Goal: Task Accomplishment & Management: Manage account settings

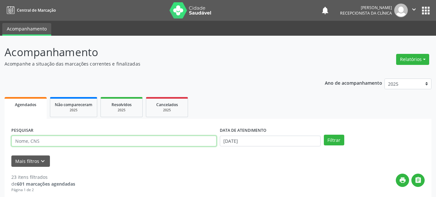
click at [168, 145] on input "text" at bounding box center [113, 141] width 205 height 11
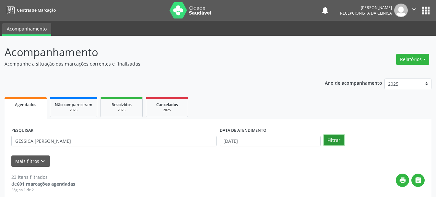
click at [337, 142] on button "Filtrar" at bounding box center [334, 140] width 20 height 11
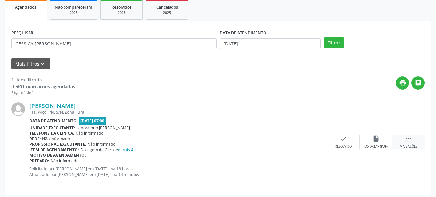
click at [405, 142] on icon "" at bounding box center [408, 138] width 7 height 7
click at [312, 144] on div "print Imprimir" at bounding box center [311, 142] width 32 height 14
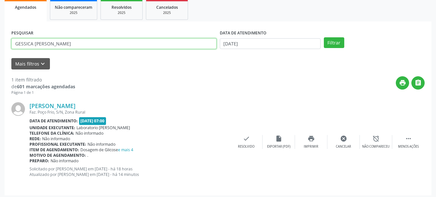
drag, startPoint x: 138, startPoint y: 42, endPoint x: 7, endPoint y: 48, distance: 130.9
click at [7, 48] on div "PESQUISAR GESSICA [PERSON_NAME] DATA DE ATENDIMENTO [DATE] Filtrar UNIDADE DE R…" at bounding box center [218, 108] width 427 height 174
paste input "704 0093 4659 4664"
click at [24, 45] on input "704 0093 4659 4664" at bounding box center [113, 43] width 205 height 11
click at [34, 45] on input "7040093 4659 4664" at bounding box center [113, 43] width 205 height 11
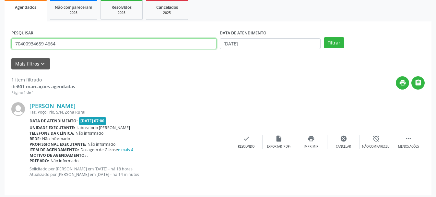
click at [45, 45] on input "70400934659 4664" at bounding box center [113, 43] width 205 height 11
click at [16, 44] on input "704009346594664" at bounding box center [113, 43] width 205 height 11
type input "704009346594664"
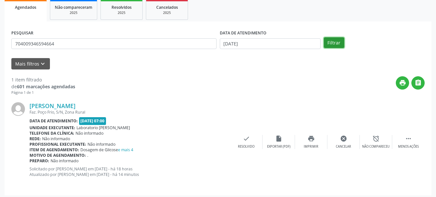
click at [335, 41] on button "Filtrar" at bounding box center [334, 42] width 20 height 11
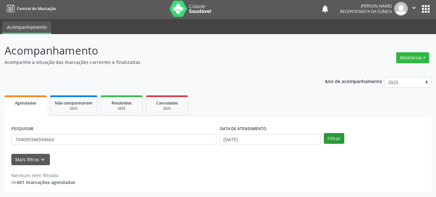
scroll to position [2, 0]
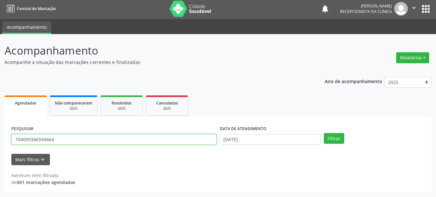
drag, startPoint x: 111, startPoint y: 140, endPoint x: 0, endPoint y: 139, distance: 111.3
click at [0, 139] on div "Acompanhamento Acompanhe a situação das marcações correntes e finalizadas Relat…" at bounding box center [218, 115] width 436 height 163
type input "708000373008724"
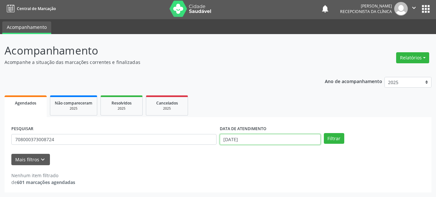
click at [231, 138] on input "[DATE]" at bounding box center [270, 139] width 101 height 11
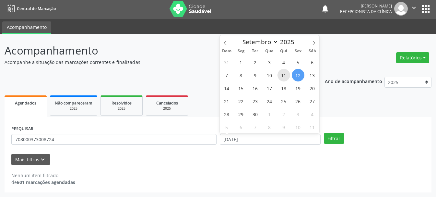
click at [288, 77] on span "11" at bounding box center [284, 75] width 13 height 13
type input "[DATE]"
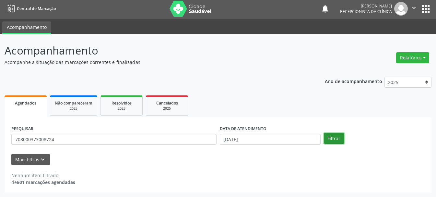
click at [331, 139] on button "Filtrar" at bounding box center [334, 138] width 20 height 11
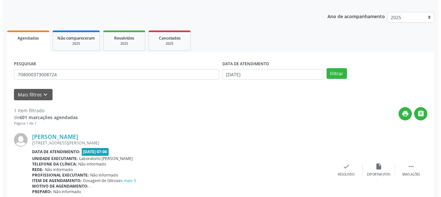
scroll to position [95, 0]
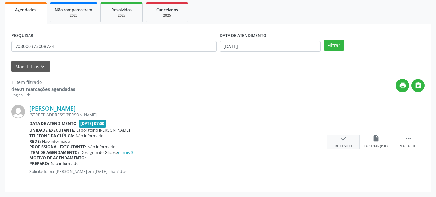
click at [349, 143] on div "check Resolvido" at bounding box center [344, 142] width 32 height 14
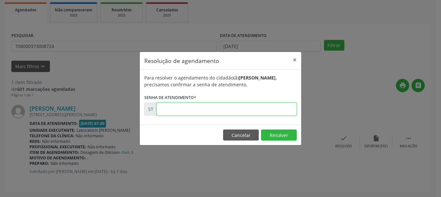
click at [184, 110] on input "text" at bounding box center [227, 109] width 140 height 13
type input "00021448"
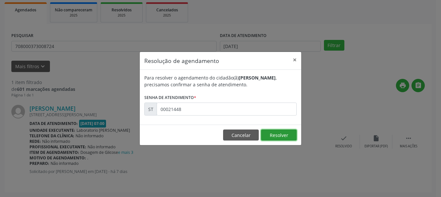
click at [276, 132] on button "Resolver" at bounding box center [279, 134] width 36 height 11
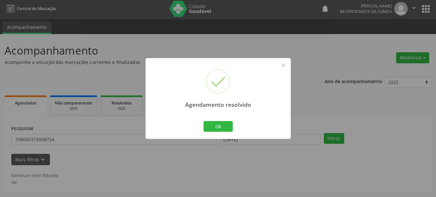
scroll to position [2, 0]
click at [230, 126] on button "Ok" at bounding box center [218, 126] width 29 height 11
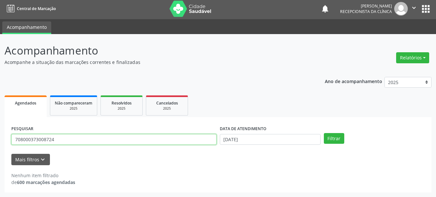
click at [109, 138] on input "708000373008724" at bounding box center [113, 139] width 205 height 11
type input "7"
type input "898005114752946"
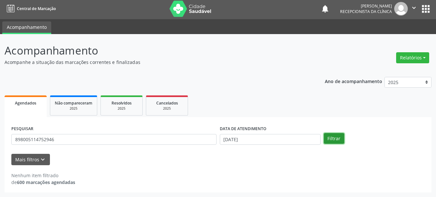
click at [332, 139] on button "Filtrar" at bounding box center [334, 138] width 20 height 11
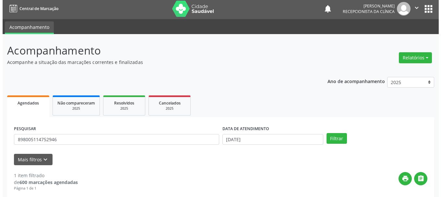
scroll to position [67, 0]
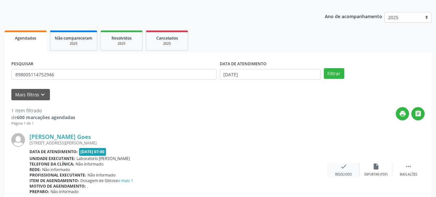
click at [348, 171] on div "check Resolvido" at bounding box center [344, 170] width 32 height 14
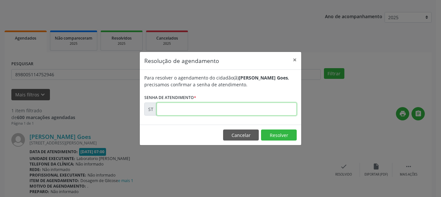
click at [239, 109] on input "text" at bounding box center [227, 109] width 140 height 13
type input "00020580"
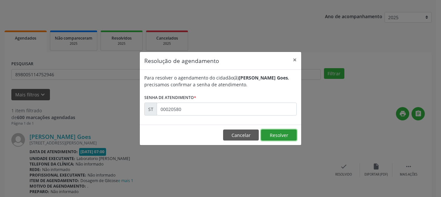
click at [276, 134] on button "Resolver" at bounding box center [279, 134] width 36 height 11
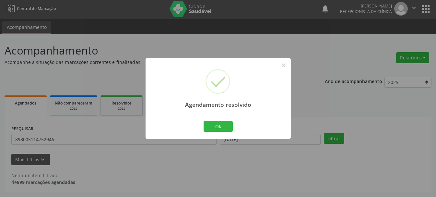
scroll to position [2, 0]
click at [215, 126] on button "Ok" at bounding box center [218, 126] width 29 height 11
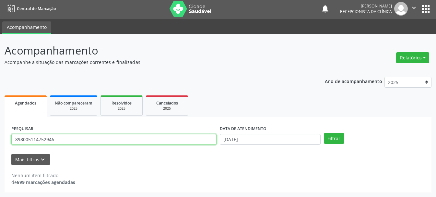
click at [121, 142] on input "898005114752946" at bounding box center [113, 139] width 205 height 11
type input "8"
type input "898006271645587"
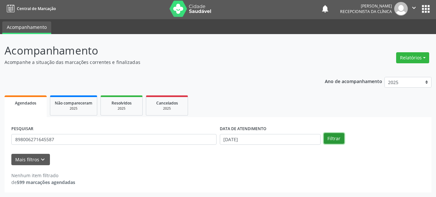
click at [338, 140] on button "Filtrar" at bounding box center [334, 138] width 20 height 11
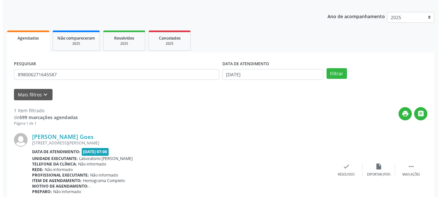
scroll to position [95, 0]
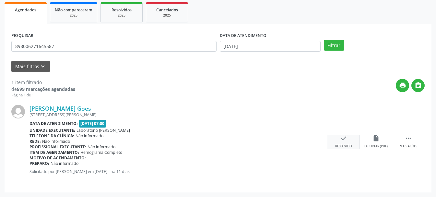
click at [346, 141] on icon "check" at bounding box center [343, 138] width 7 height 7
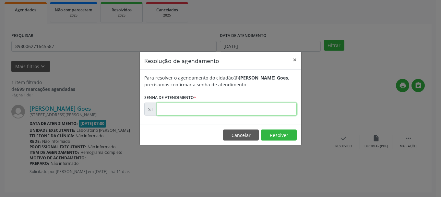
click at [238, 104] on input "text" at bounding box center [227, 109] width 140 height 13
type input "00020583"
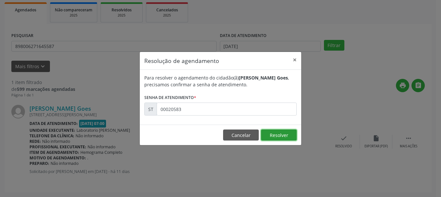
click at [283, 135] on button "Resolver" at bounding box center [279, 134] width 36 height 11
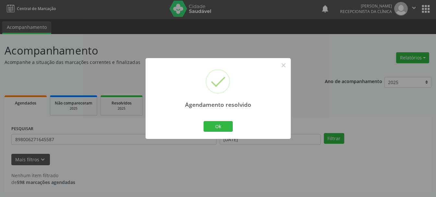
scroll to position [2, 0]
drag, startPoint x: 224, startPoint y: 129, endPoint x: 202, endPoint y: 135, distance: 22.7
click at [222, 130] on button "Ok" at bounding box center [218, 126] width 29 height 11
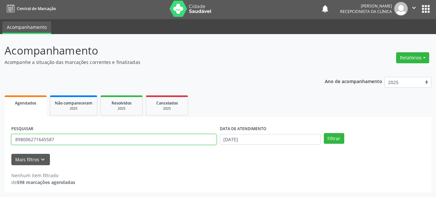
click at [197, 137] on input "898006271645587" at bounding box center [113, 139] width 205 height 11
type input "898005932153441"
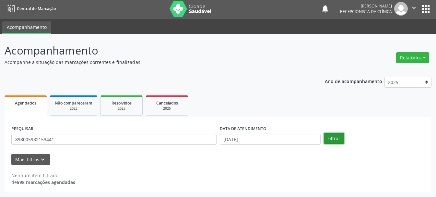
click at [332, 142] on button "Filtrar" at bounding box center [334, 138] width 20 height 11
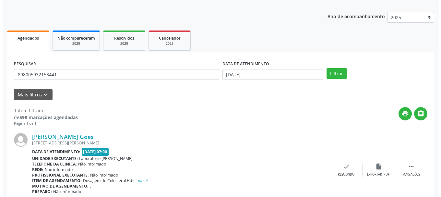
scroll to position [95, 0]
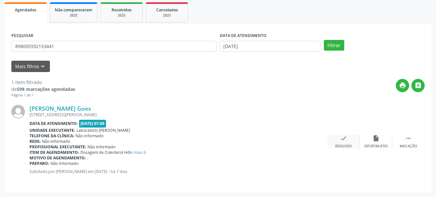
click at [343, 141] on icon "check" at bounding box center [343, 138] width 7 height 7
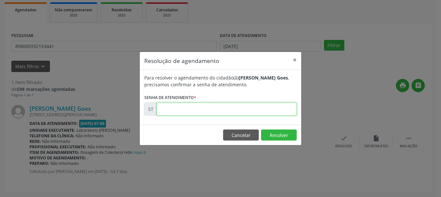
click at [250, 110] on input "text" at bounding box center [227, 109] width 140 height 13
type input "00021450"
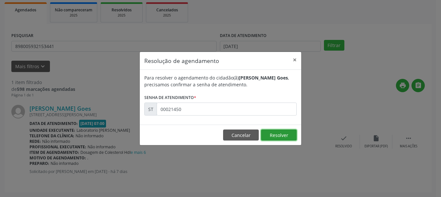
click at [280, 135] on button "Resolver" at bounding box center [279, 134] width 36 height 11
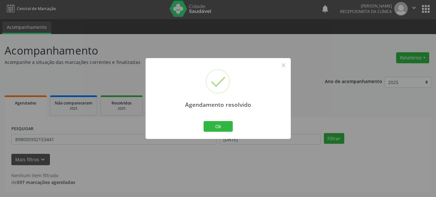
scroll to position [2, 0]
click at [217, 128] on button "Ok" at bounding box center [218, 126] width 29 height 11
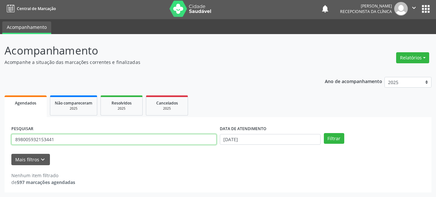
click at [176, 139] on input "898005932153441" at bounding box center [113, 139] width 205 height 11
type input "8"
type input "704004340573466"
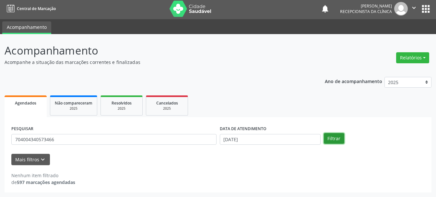
click at [338, 139] on button "Filtrar" at bounding box center [334, 138] width 20 height 11
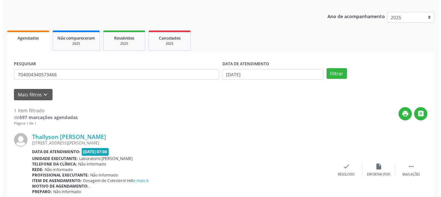
scroll to position [95, 0]
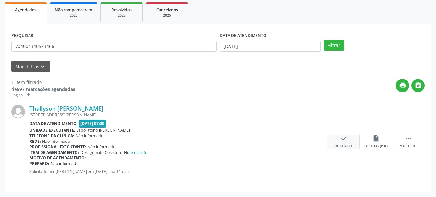
click at [338, 141] on div "check Resolvido" at bounding box center [344, 142] width 32 height 14
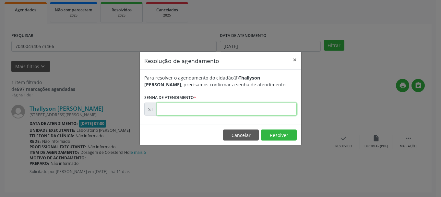
click at [175, 105] on input "text" at bounding box center [227, 109] width 140 height 13
type input "00020592"
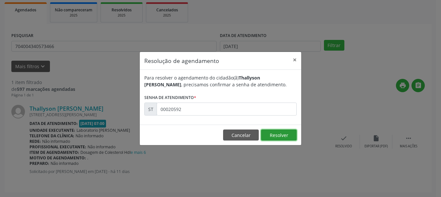
click at [295, 137] on button "Resolver" at bounding box center [279, 134] width 36 height 11
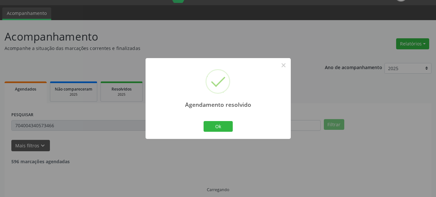
scroll to position [2, 0]
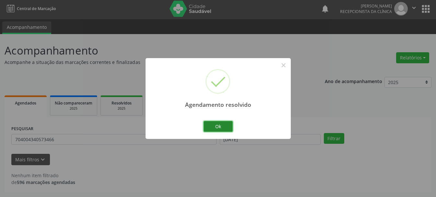
click at [227, 126] on button "Ok" at bounding box center [218, 126] width 29 height 11
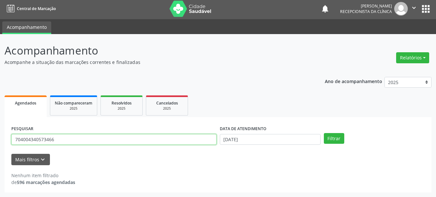
click at [126, 138] on input "704004340573466" at bounding box center [113, 139] width 205 height 11
type input "7"
type input "898004523972151"
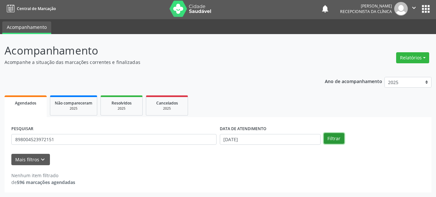
click at [328, 137] on button "Filtrar" at bounding box center [334, 138] width 20 height 11
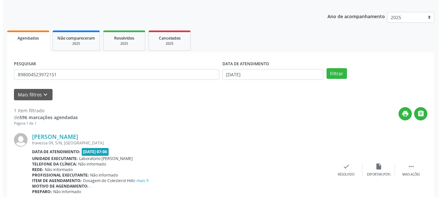
scroll to position [95, 0]
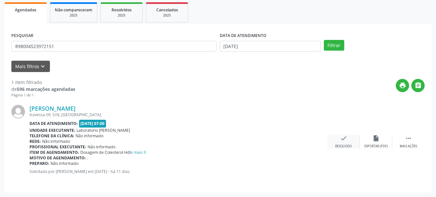
click at [348, 139] on div "check Resolvido" at bounding box center [344, 142] width 32 height 14
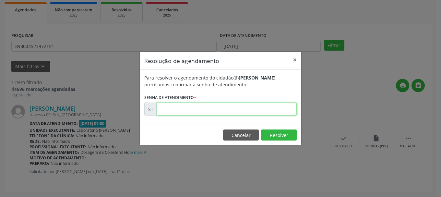
click at [187, 108] on input "text" at bounding box center [227, 109] width 140 height 13
type input "00020605"
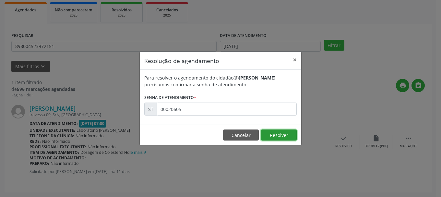
click at [280, 131] on button "Resolver" at bounding box center [279, 134] width 36 height 11
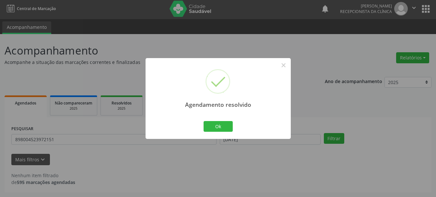
scroll to position [2, 0]
click at [216, 122] on button "Ok" at bounding box center [218, 126] width 29 height 11
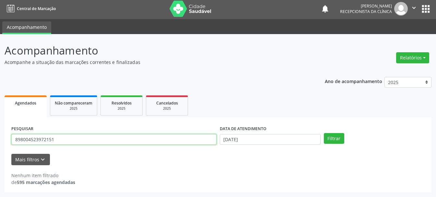
click at [158, 141] on input "898004523972151" at bounding box center [113, 139] width 205 height 11
type input "8"
type input "898002983621903"
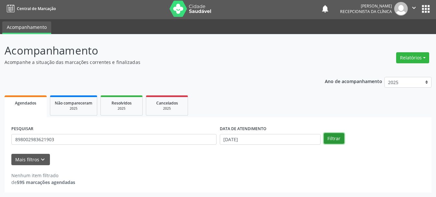
click at [330, 137] on button "Filtrar" at bounding box center [334, 138] width 20 height 11
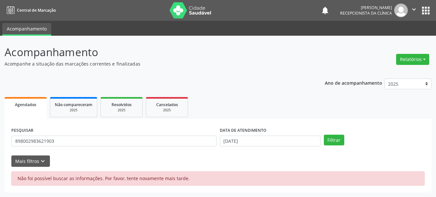
scroll to position [0, 0]
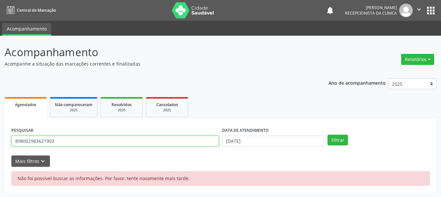
click at [143, 139] on input "898002983621903" at bounding box center [115, 141] width 208 height 11
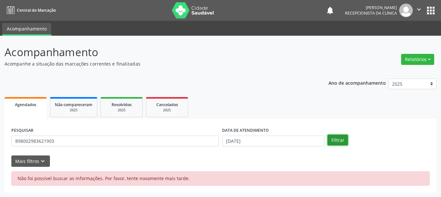
click at [331, 139] on button "Filtrar" at bounding box center [338, 140] width 20 height 11
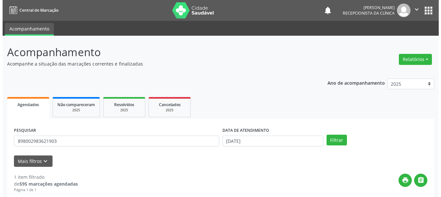
scroll to position [95, 0]
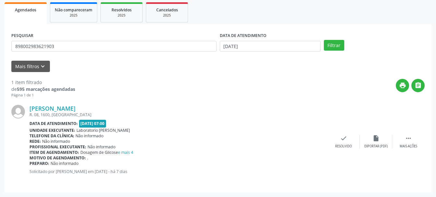
drag, startPoint x: 262, startPoint y: 148, endPoint x: 340, endPoint y: 154, distance: 78.1
click at [340, 154] on div "[PERSON_NAME] R. 08, 1600, [GEOGRAPHIC_DATA] Data de atendimento: [DATE] 07:00 …" at bounding box center [218, 142] width 414 height 88
click at [343, 143] on div "check Resolvido" at bounding box center [344, 142] width 32 height 14
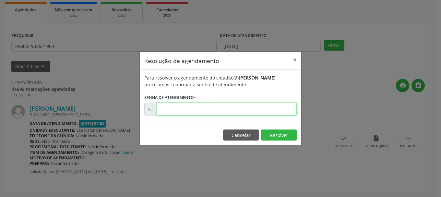
click at [251, 109] on input "text" at bounding box center [227, 109] width 140 height 13
type input "00021438"
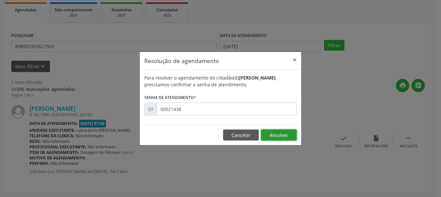
click at [288, 137] on button "Resolver" at bounding box center [279, 134] width 36 height 11
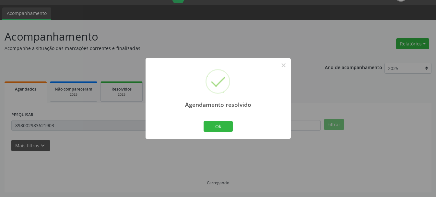
scroll to position [2, 0]
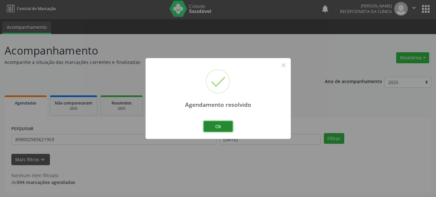
drag, startPoint x: 217, startPoint y: 124, endPoint x: 172, endPoint y: 131, distance: 45.3
click at [217, 124] on button "Ok" at bounding box center [218, 126] width 29 height 11
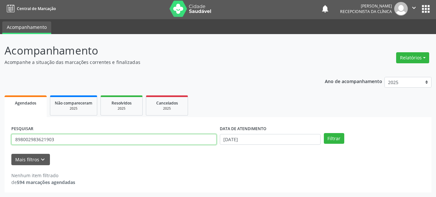
click at [131, 142] on input "898002983621903" at bounding box center [113, 139] width 205 height 11
type input "8"
type input "706900166375638"
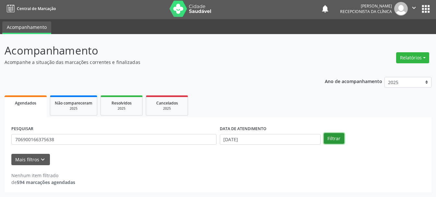
click at [339, 137] on button "Filtrar" at bounding box center [334, 138] width 20 height 11
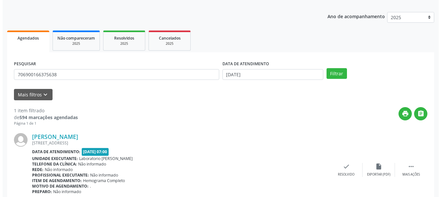
scroll to position [95, 0]
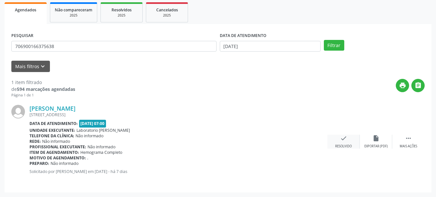
click at [339, 143] on div "check Resolvido" at bounding box center [344, 142] width 32 height 14
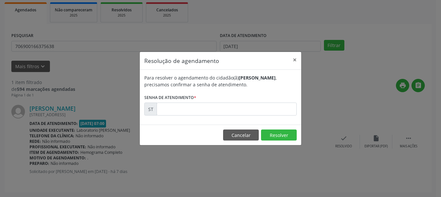
click at [230, 102] on form "Para resolver o agendamento do cidadão(ã) [PERSON_NAME] , precisamos confirmar …" at bounding box center [220, 94] width 153 height 41
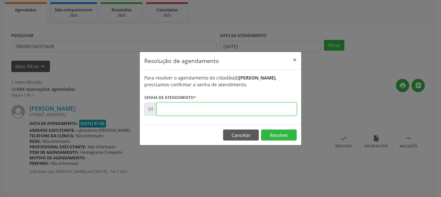
click at [232, 110] on input "text" at bounding box center [227, 109] width 140 height 13
type input "00021451"
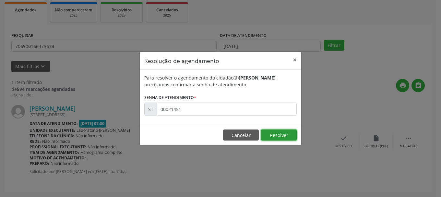
click at [272, 136] on button "Resolver" at bounding box center [279, 134] width 36 height 11
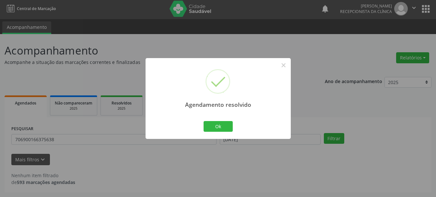
scroll to position [2, 0]
click at [218, 124] on button "Ok" at bounding box center [218, 126] width 29 height 11
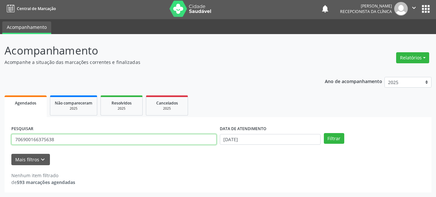
click at [166, 141] on input "706900166375638" at bounding box center [113, 139] width 205 height 11
type input "7"
type input "705809448387731"
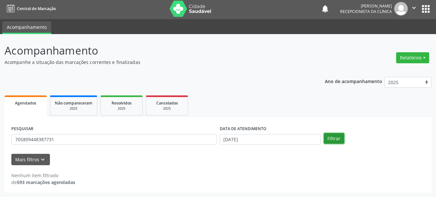
click at [330, 140] on button "Filtrar" at bounding box center [334, 138] width 20 height 11
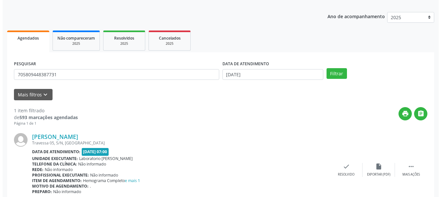
scroll to position [95, 0]
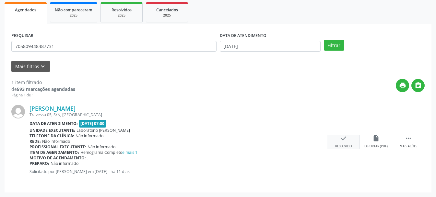
click at [341, 144] on div "check Resolvido" at bounding box center [344, 142] width 32 height 14
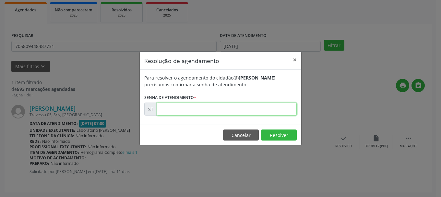
click at [251, 112] on input "text" at bounding box center [227, 109] width 140 height 13
type input "00020587"
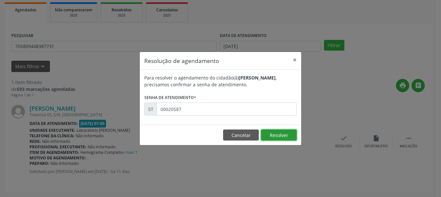
click at [274, 132] on button "Resolver" at bounding box center [279, 134] width 36 height 11
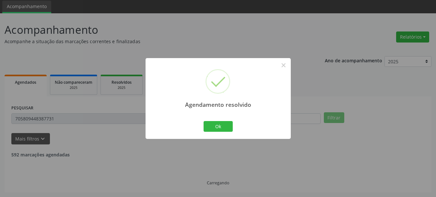
scroll to position [2, 0]
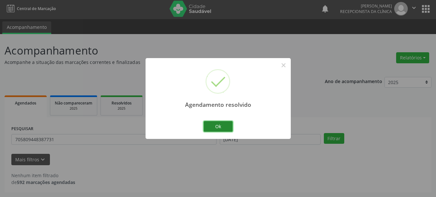
click at [231, 127] on button "Ok" at bounding box center [218, 126] width 29 height 11
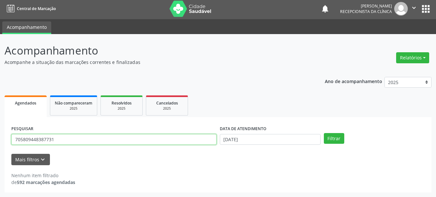
click at [147, 141] on input "705809448387731" at bounding box center [113, 139] width 205 height 11
type input "7"
type input "702602241194048"
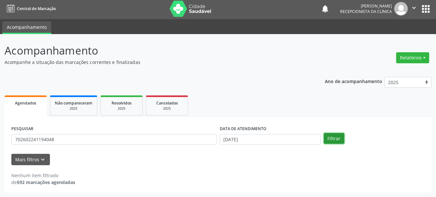
click at [327, 135] on button "Filtrar" at bounding box center [334, 138] width 20 height 11
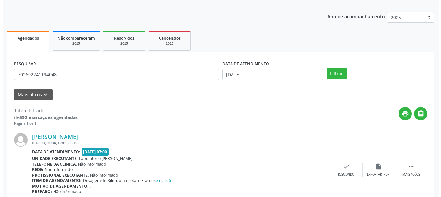
scroll to position [95, 0]
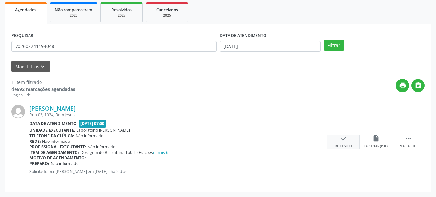
click at [345, 142] on icon "check" at bounding box center [343, 138] width 7 height 7
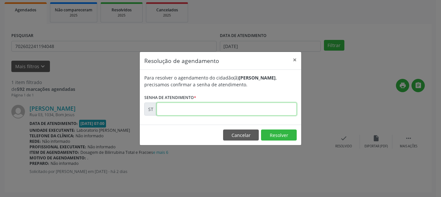
click at [255, 114] on input "text" at bounding box center [227, 109] width 140 height 13
type input "00021720"
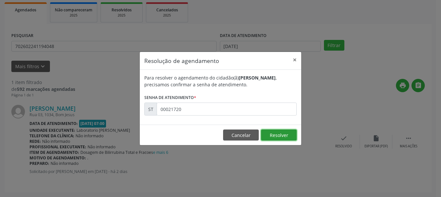
click at [276, 137] on button "Resolver" at bounding box center [279, 134] width 36 height 11
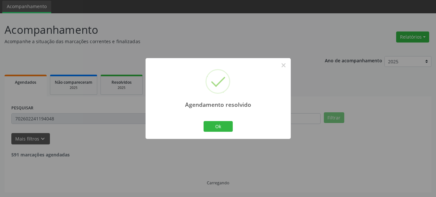
scroll to position [2, 0]
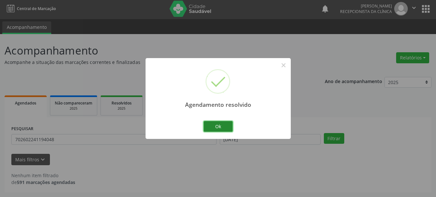
click at [219, 126] on button "Ok" at bounding box center [218, 126] width 29 height 11
